Goal: Task Accomplishment & Management: Manage account settings

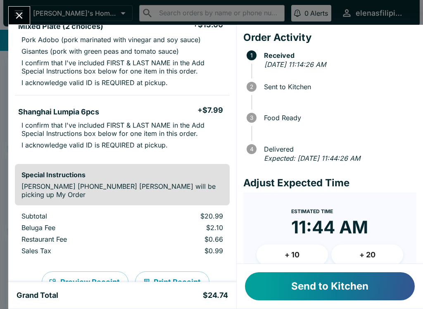
scroll to position [90, 0]
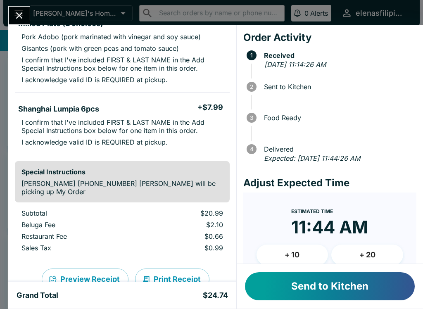
click at [295, 292] on button "Send to Kitchen" at bounding box center [330, 286] width 170 height 28
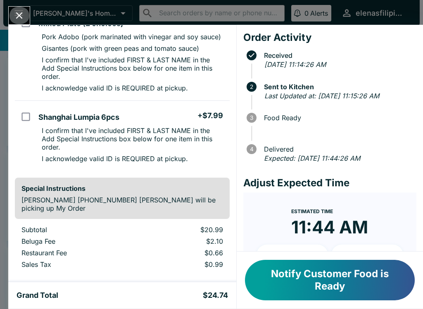
click at [13, 12] on button "Close" at bounding box center [19, 16] width 21 height 18
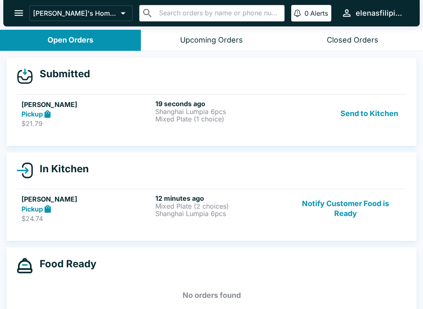
click at [17, 118] on link "[PERSON_NAME] Pickup $21.79 19 seconds ago Shanghai Lumpia 6pcs Mixed Plate (1 …" at bounding box center [212, 113] width 390 height 39
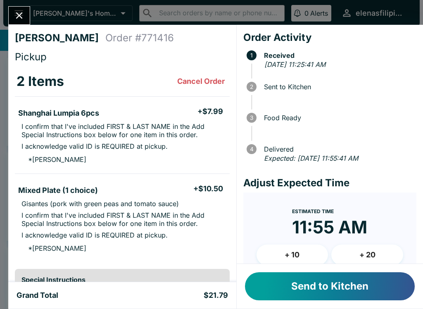
click at [299, 297] on button "Send to Kitchen" at bounding box center [330, 286] width 170 height 28
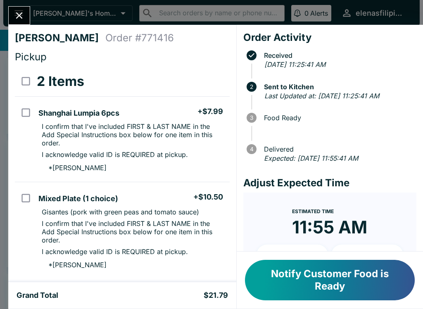
click at [24, 11] on icon "Close" at bounding box center [19, 15] width 11 height 11
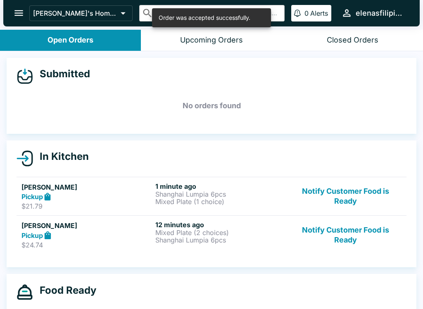
click at [20, 16] on icon "open drawer" at bounding box center [18, 13] width 9 height 6
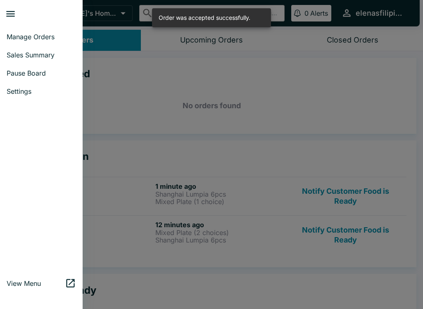
click at [14, 69] on span "Pause Board" at bounding box center [41, 73] width 69 height 8
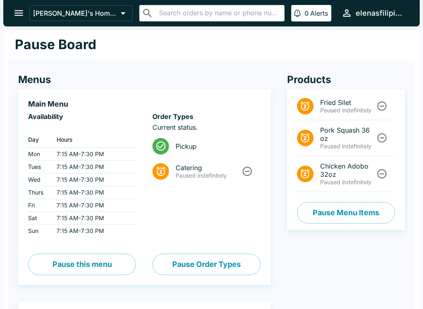
click at [389, 172] on button "Unpause" at bounding box center [381, 173] width 15 height 15
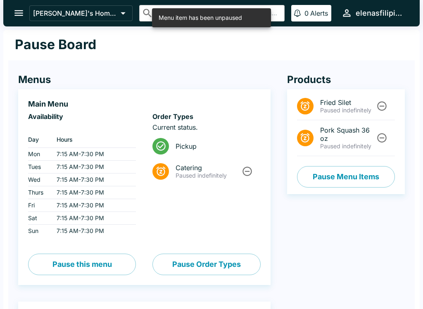
click at [380, 140] on icon "Unpause" at bounding box center [381, 137] width 11 height 11
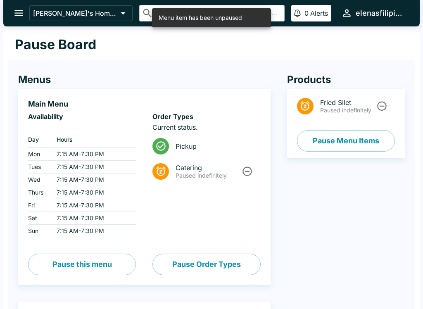
click at [311, 144] on button "Pause Menu Items" at bounding box center [346, 140] width 98 height 21
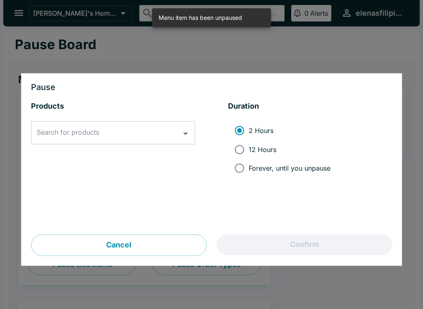
click at [59, 135] on div "Search for products Search for products" at bounding box center [113, 132] width 164 height 23
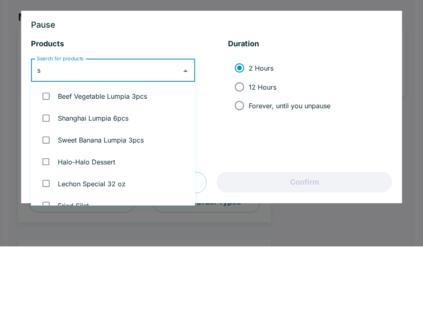
type input "sh"
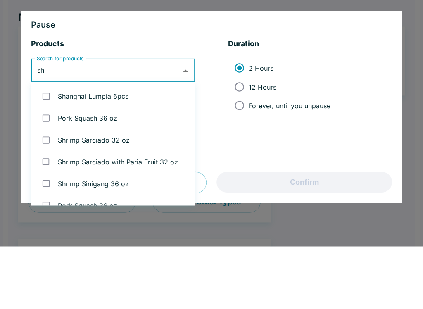
click at [54, 150] on input "checkbox" at bounding box center [46, 158] width 17 height 17
checkbox input "true"
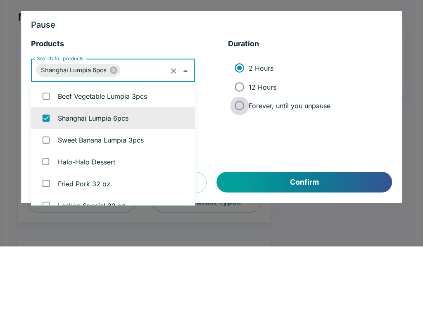
click at [237, 159] on input "Forever, until you unpause" at bounding box center [239, 168] width 19 height 19
radio input "true"
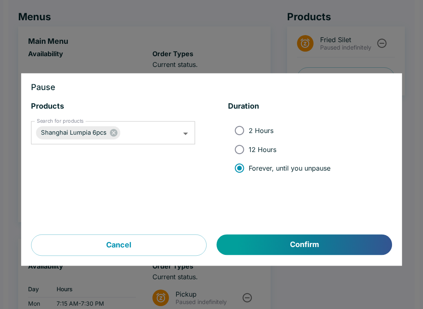
click at [282, 246] on button "Confirm" at bounding box center [304, 245] width 175 height 21
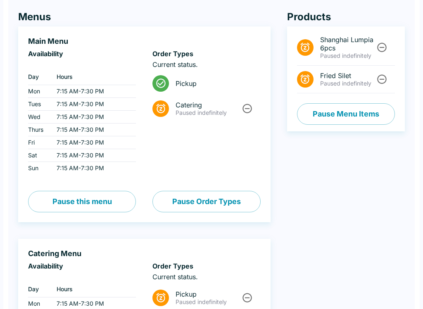
click at [377, 45] on icon "Unpause" at bounding box center [381, 47] width 11 height 11
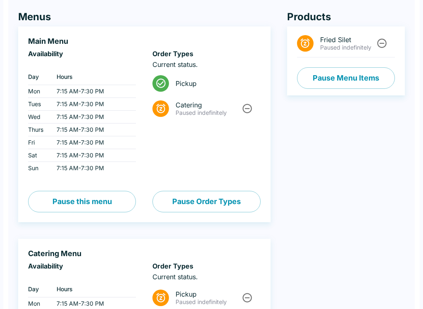
scroll to position [0, 0]
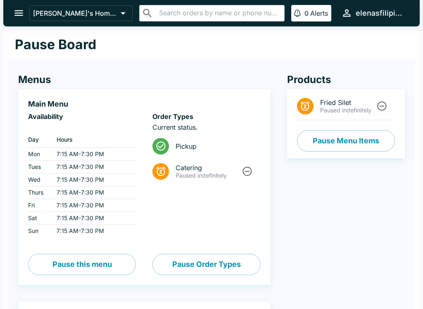
click at [16, 14] on icon "open drawer" at bounding box center [18, 12] width 11 height 11
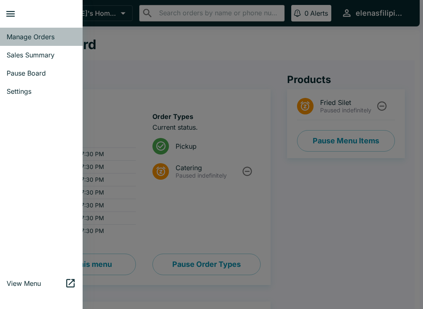
click at [16, 38] on span "Manage Orders" at bounding box center [41, 37] width 69 height 8
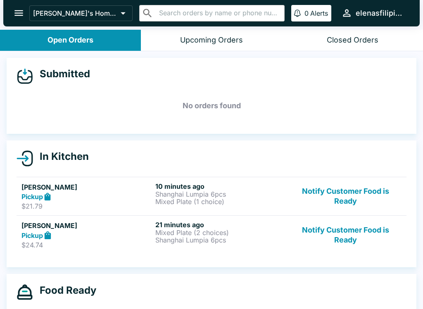
click at [324, 244] on button "Notify Customer Food is Ready" at bounding box center [345, 234] width 112 height 28
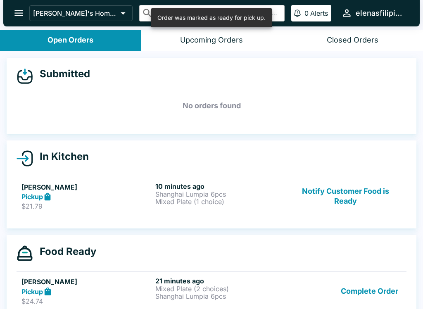
click at [330, 197] on button "Notify Customer Food is Ready" at bounding box center [345, 196] width 112 height 28
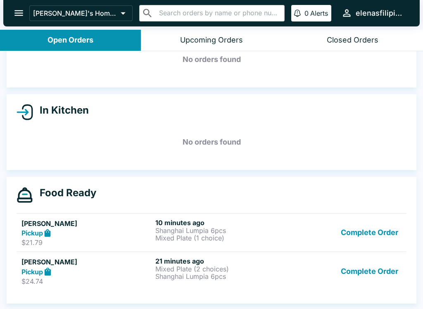
scroll to position [46, 0]
